Goal: Information Seeking & Learning: Learn about a topic

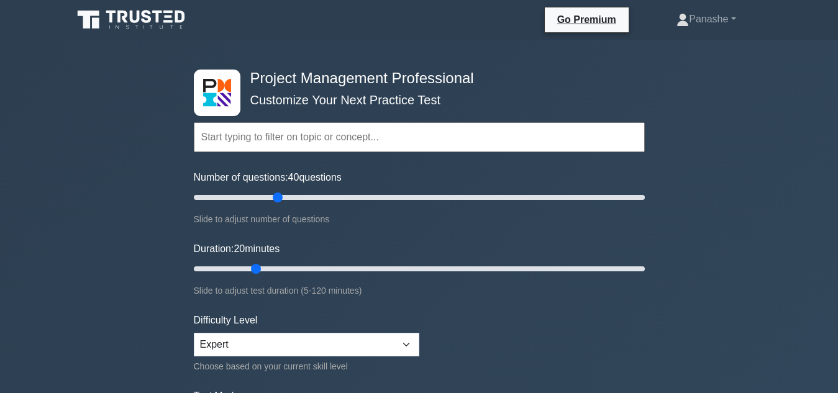
type input "40"
click at [278, 198] on input "Number of questions: 40 questions" at bounding box center [419, 197] width 451 height 15
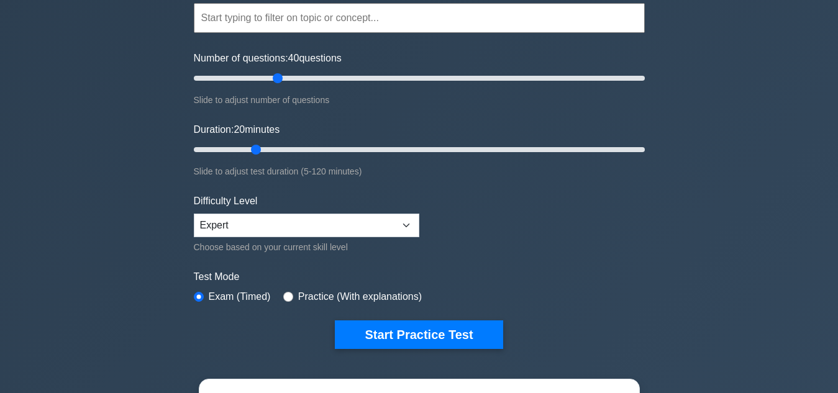
scroll to position [124, 0]
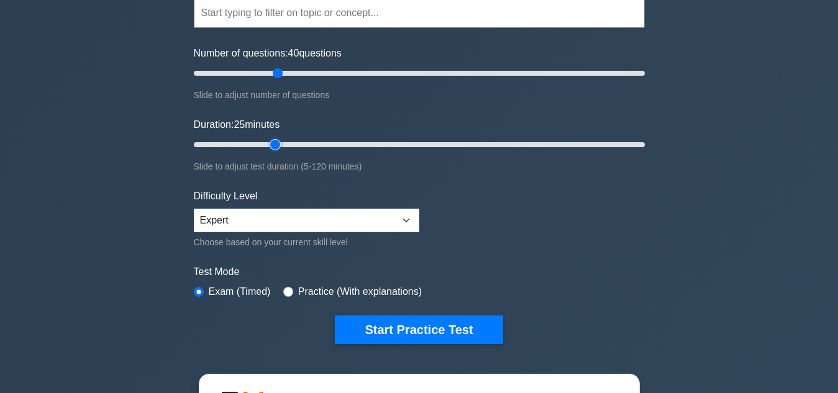
click at [266, 137] on input "Duration: 25 minutes" at bounding box center [419, 144] width 451 height 15
click at [292, 140] on input "Duration: 30 minutes" at bounding box center [419, 144] width 451 height 15
type input "35"
click at [313, 137] on input "Duration: 35 minutes" at bounding box center [419, 144] width 451 height 15
click at [265, 72] on input "Number of questions: 40 questions" at bounding box center [419, 73] width 451 height 15
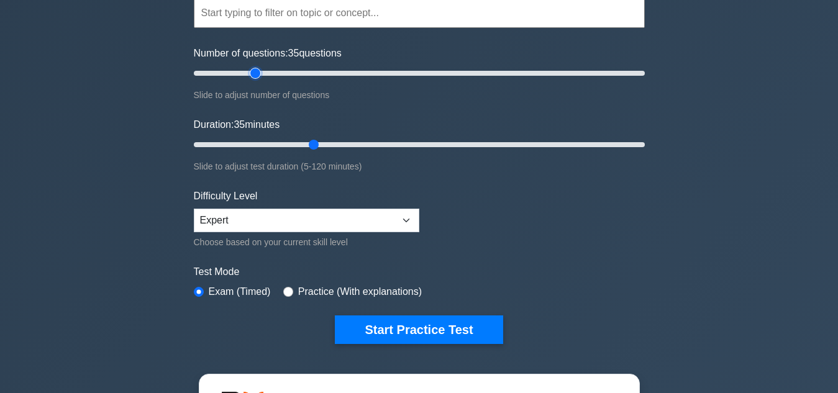
type input "30"
click at [259, 71] on input "Number of questions: 35 questions" at bounding box center [419, 73] width 451 height 15
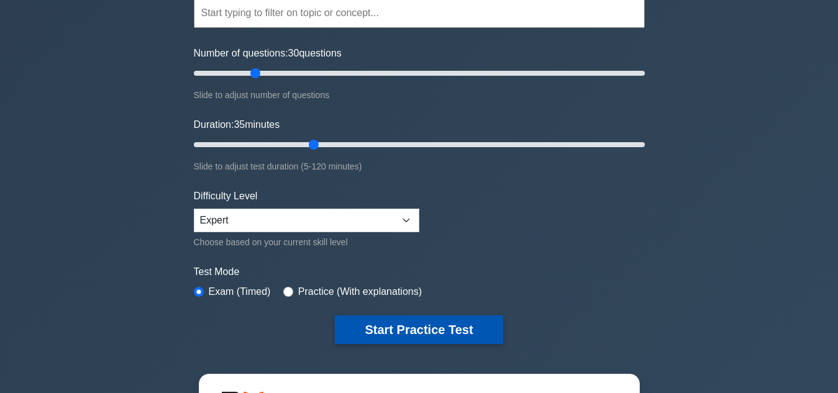
click at [407, 318] on button "Start Practice Test" at bounding box center [419, 330] width 168 height 29
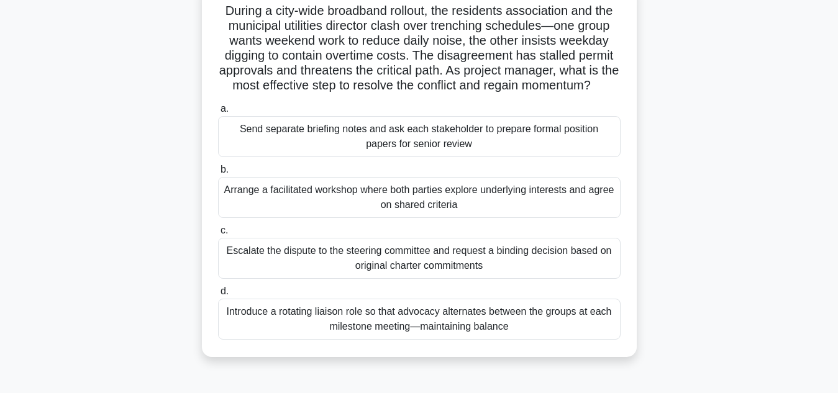
scroll to position [124, 0]
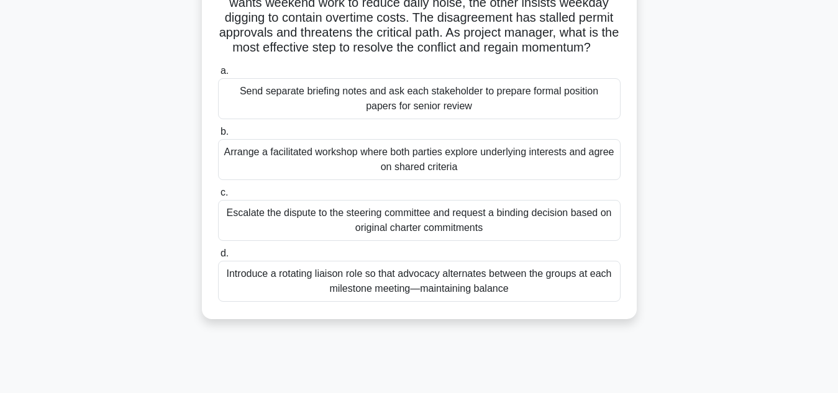
click at [466, 173] on div "Arrange a facilitated workshop where both parties explore underlying interests …" at bounding box center [419, 159] width 403 height 41
click at [218, 136] on input "b. Arrange a facilitated workshop where both parties explore underlying interes…" at bounding box center [218, 132] width 0 height 8
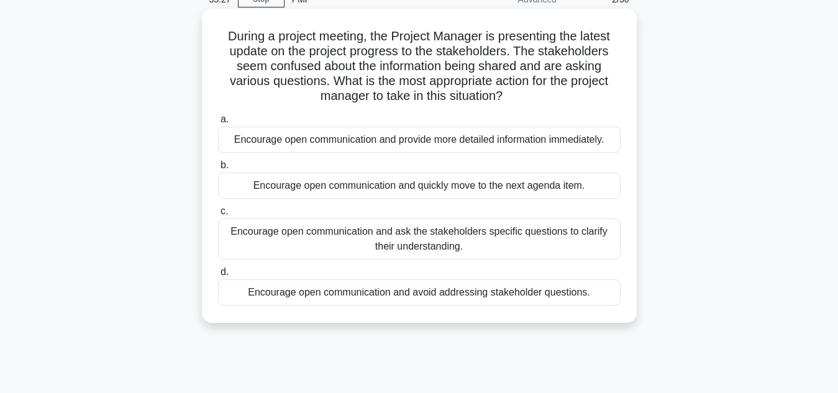
scroll to position [0, 0]
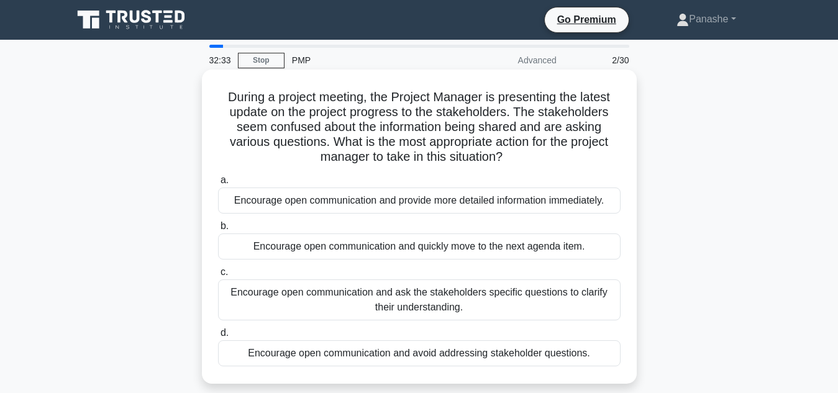
click at [342, 200] on div "Encourage open communication and provide more detailed information immediately." at bounding box center [419, 201] width 403 height 26
click at [218, 185] on input "a. Encourage open communication and provide more detailed information immediate…" at bounding box center [218, 181] width 0 height 8
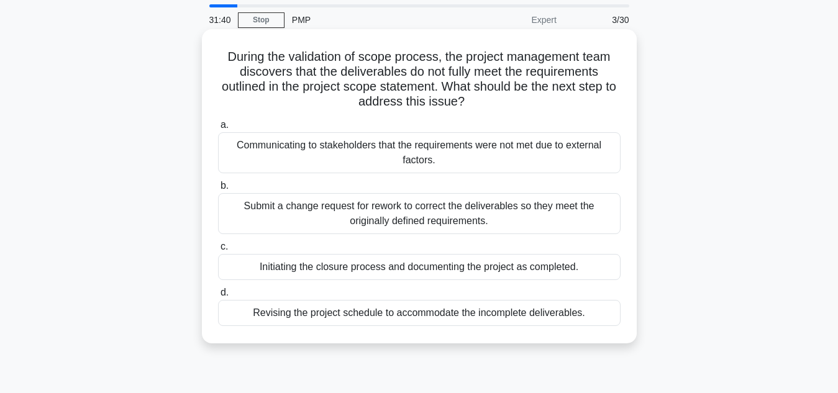
scroll to position [62, 0]
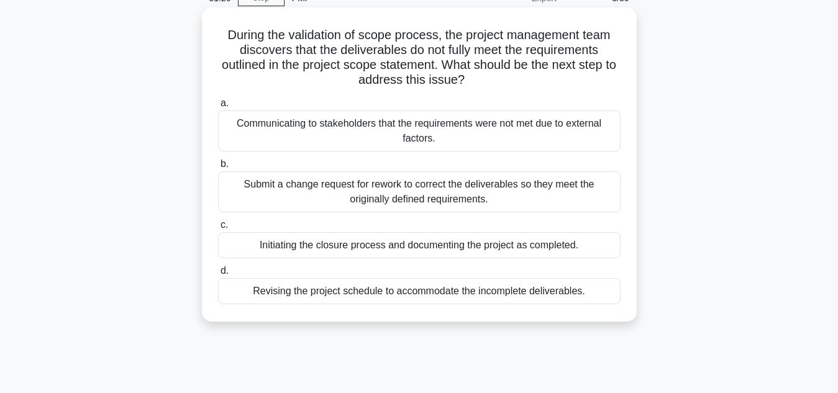
click at [504, 290] on div "Revising the project schedule to accommodate the incomplete deliverables." at bounding box center [419, 291] width 403 height 26
click at [218, 275] on input "d. Revising the project schedule to accommodate the incomplete deliverables." at bounding box center [218, 271] width 0 height 8
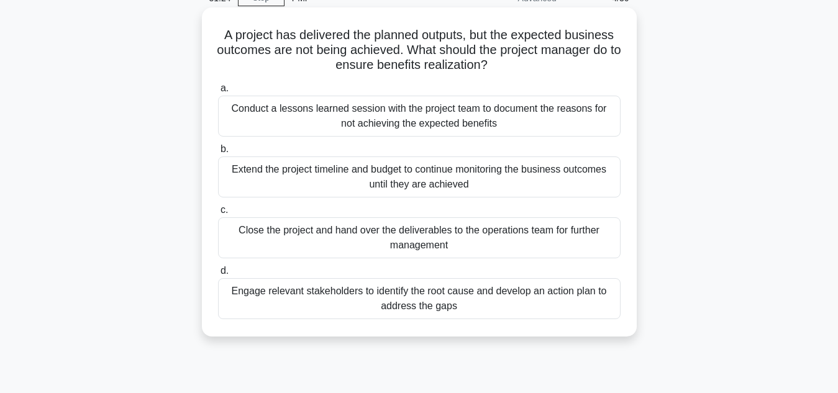
scroll to position [0, 0]
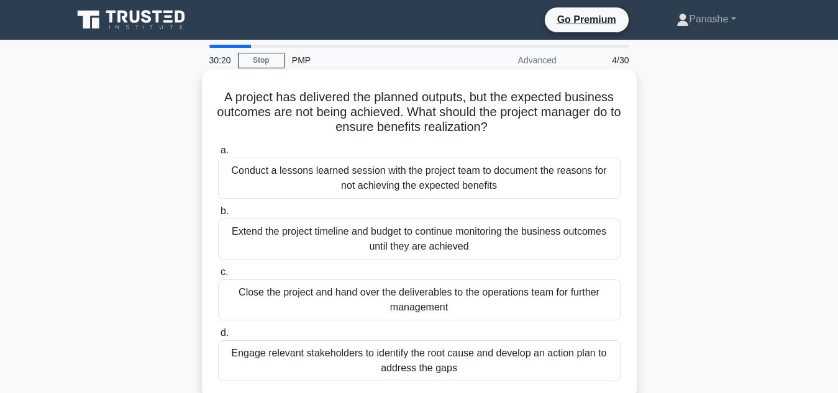
click at [423, 299] on div "Close the project and hand over the deliverables to the operations team for fur…" at bounding box center [419, 300] width 403 height 41
click at [218, 277] on input "c. Close the project and hand over the deliverables to the operations team for …" at bounding box center [218, 273] width 0 height 8
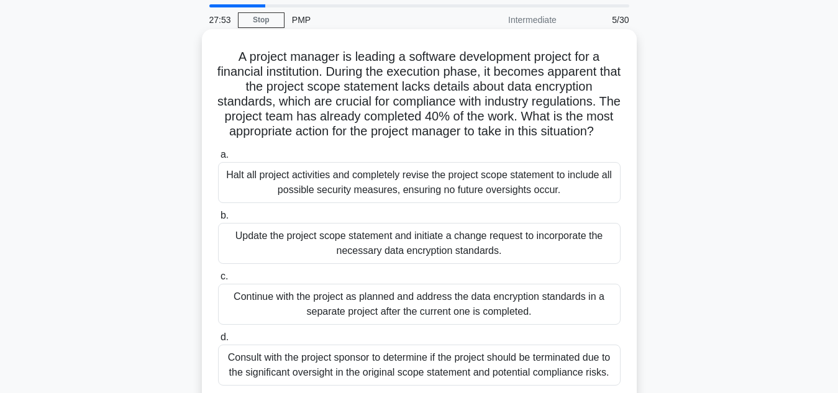
scroll to position [124, 0]
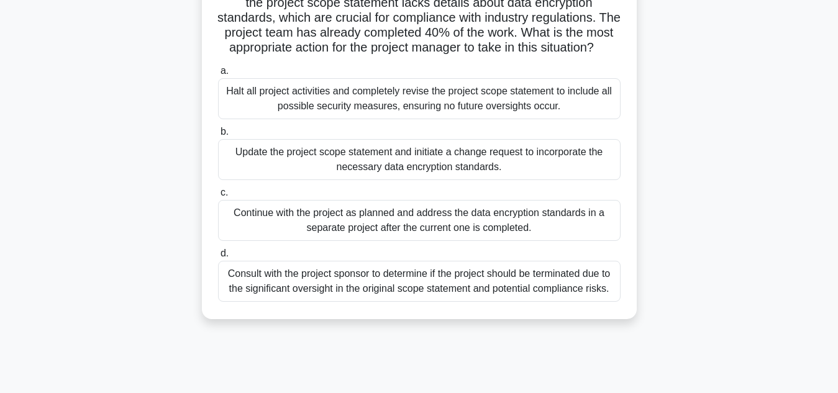
click at [431, 180] on div "Update the project scope statement and initiate a change request to incorporate…" at bounding box center [419, 159] width 403 height 41
click at [218, 136] on input "b. Update the project scope statement and initiate a change request to incorpor…" at bounding box center [218, 132] width 0 height 8
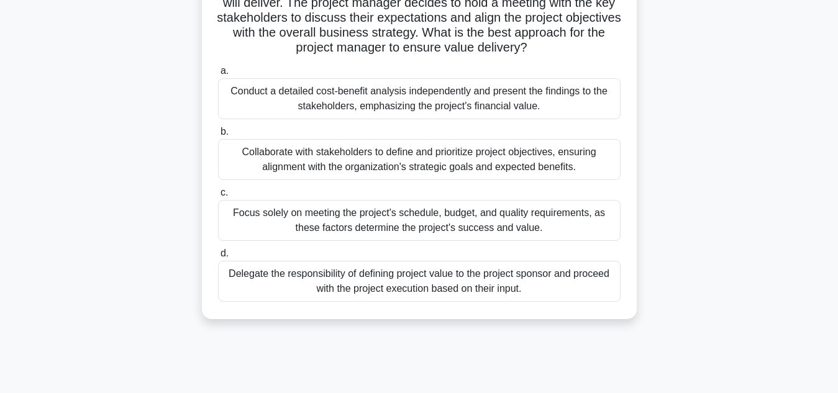
click at [294, 154] on div "Collaborate with stakeholders to define and prioritize project objectives, ensu…" at bounding box center [419, 159] width 403 height 41
click at [218, 136] on input "b. Collaborate with stakeholders to define and prioritize project objectives, e…" at bounding box center [218, 132] width 0 height 8
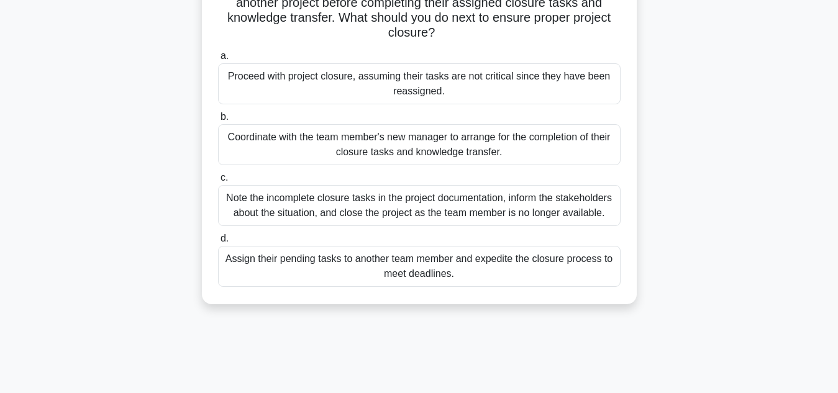
click at [310, 269] on div "Assign their pending tasks to another team member and expedite the closure proc…" at bounding box center [419, 266] width 403 height 41
click at [218, 243] on input "d. Assign their pending tasks to another team member and expedite the closure p…" at bounding box center [218, 239] width 0 height 8
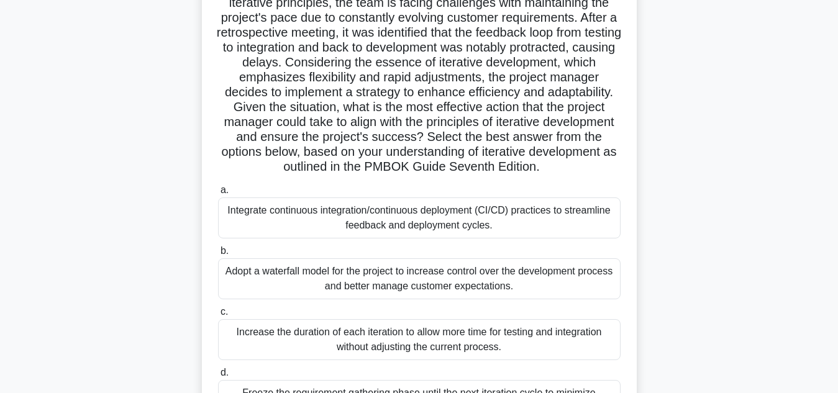
scroll to position [0, 0]
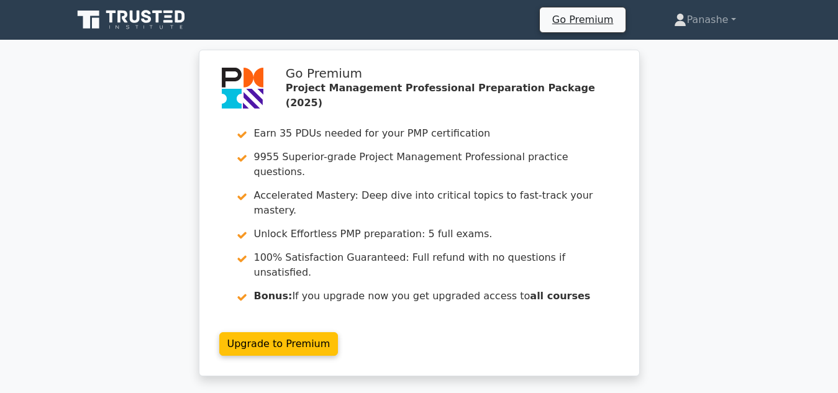
click at [257, 333] on link "Upgrade to Premium" at bounding box center [278, 345] width 119 height 24
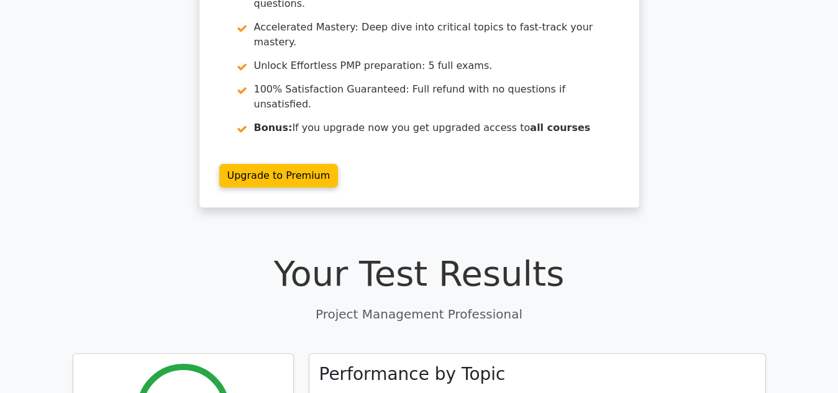
scroll to position [186, 0]
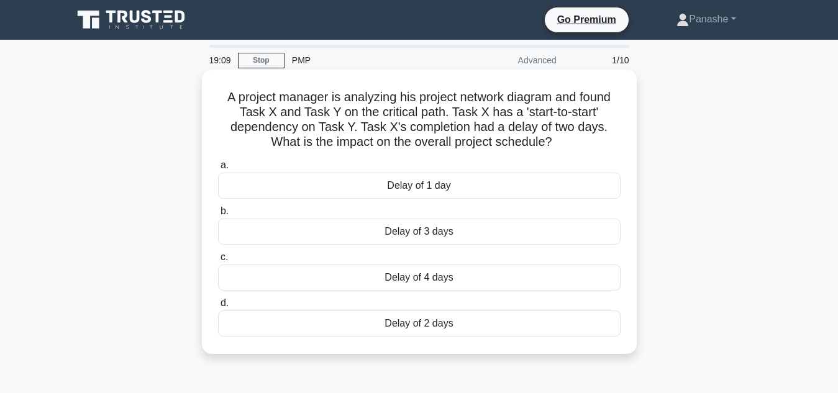
click at [452, 336] on div "Delay of 2 days" at bounding box center [419, 324] width 403 height 26
click at [218, 308] on input "d. Delay of 2 days" at bounding box center [218, 304] width 0 height 8
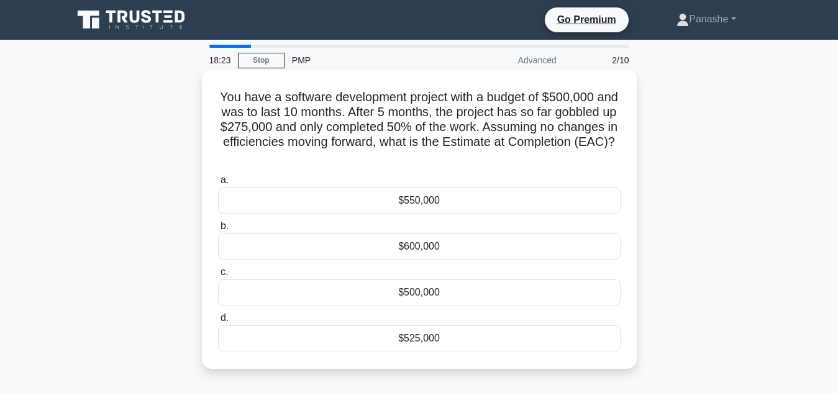
click at [432, 197] on div "$550,000" at bounding box center [419, 201] width 403 height 26
click at [218, 185] on input "a. $550,000" at bounding box center [218, 181] width 0 height 8
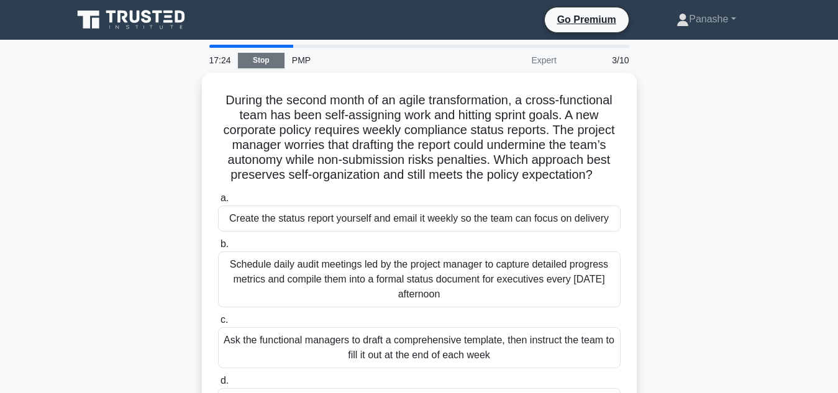
click at [269, 63] on link "Stop" at bounding box center [261, 61] width 47 height 16
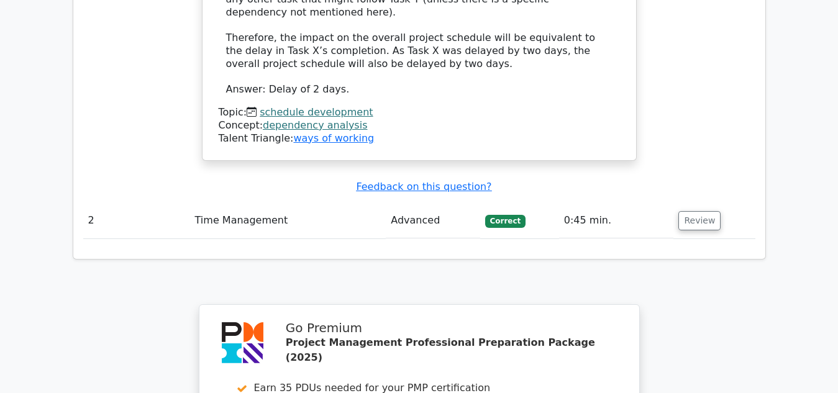
scroll to position [1492, 0]
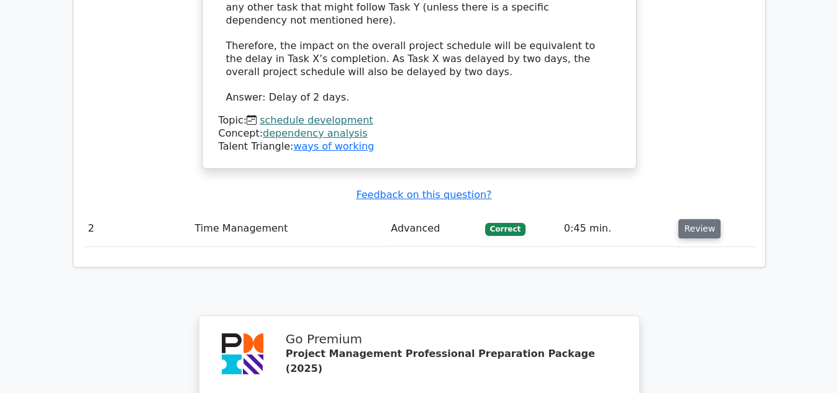
click at [682, 219] on button "Review" at bounding box center [700, 228] width 42 height 19
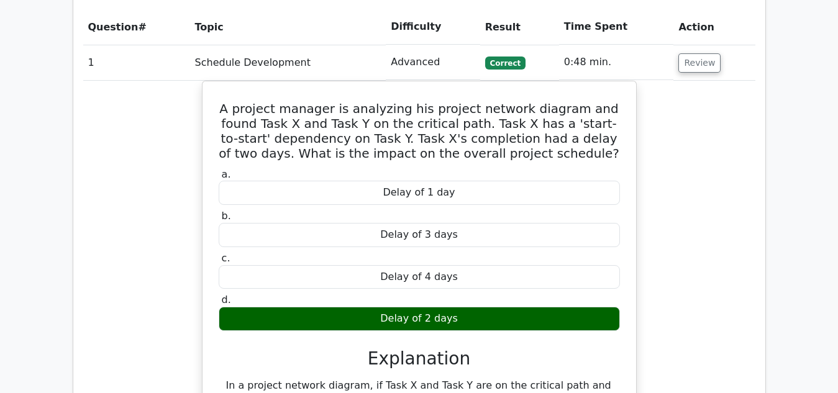
scroll to position [870, 0]
